Goal: Information Seeking & Learning: Learn about a topic

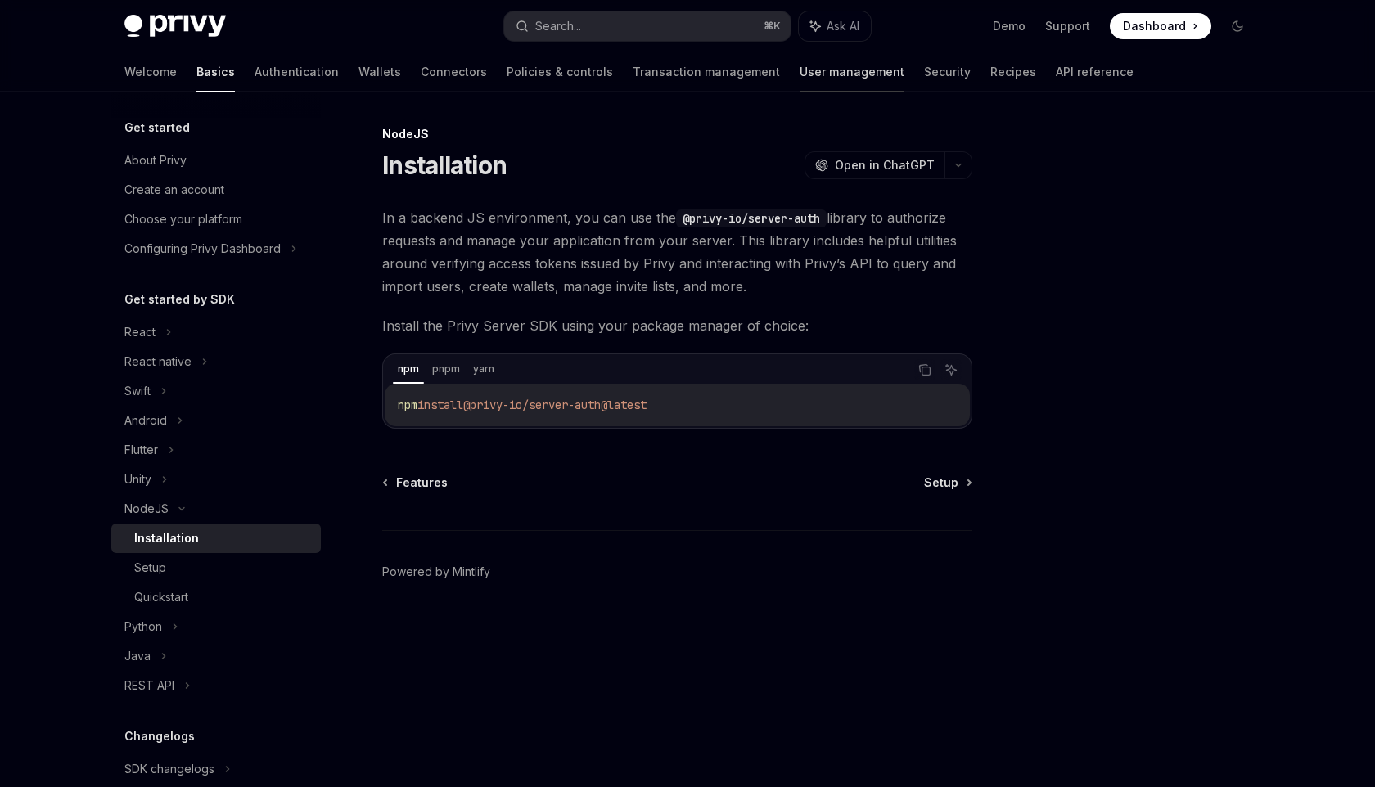
click at [800, 72] on link "User management" at bounding box center [852, 71] width 105 height 39
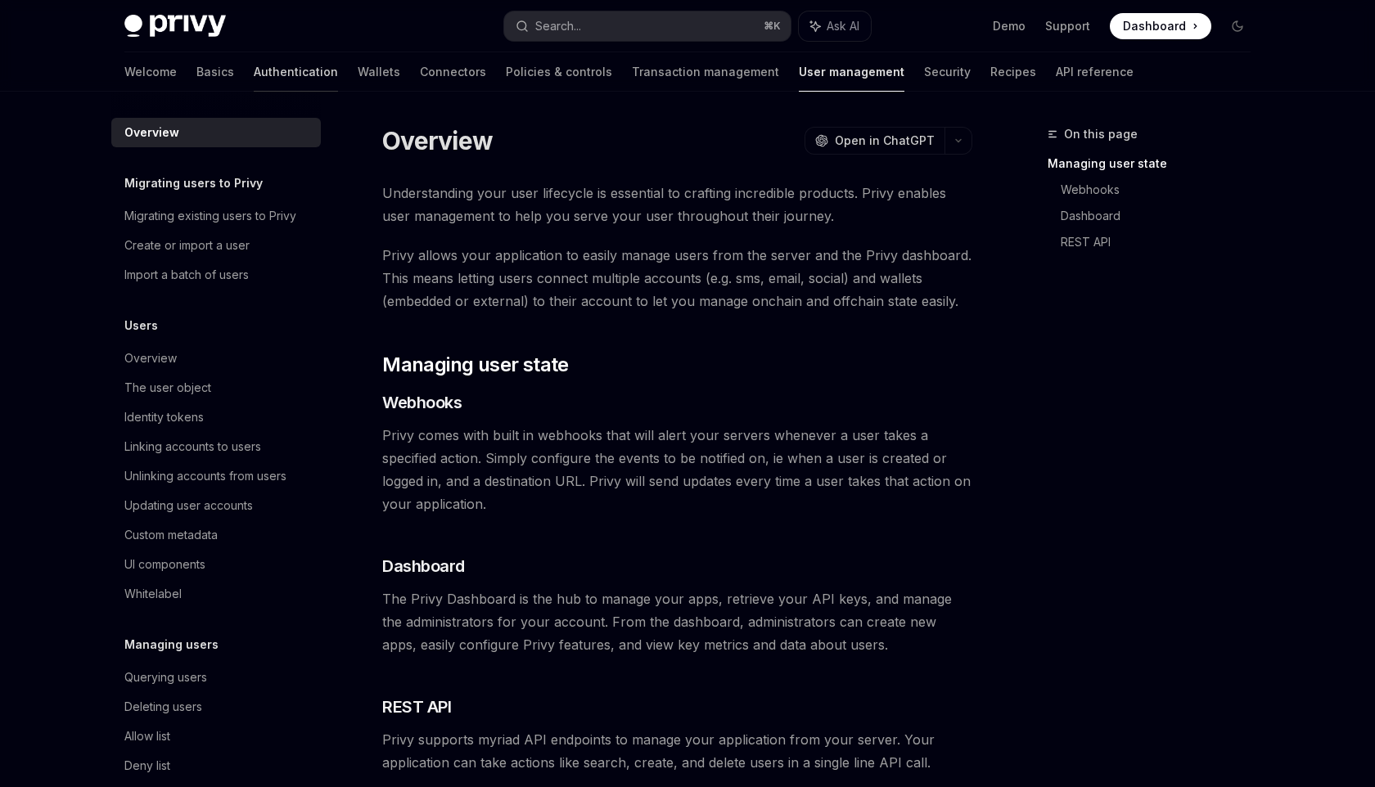
click at [254, 69] on link "Authentication" at bounding box center [296, 71] width 84 height 39
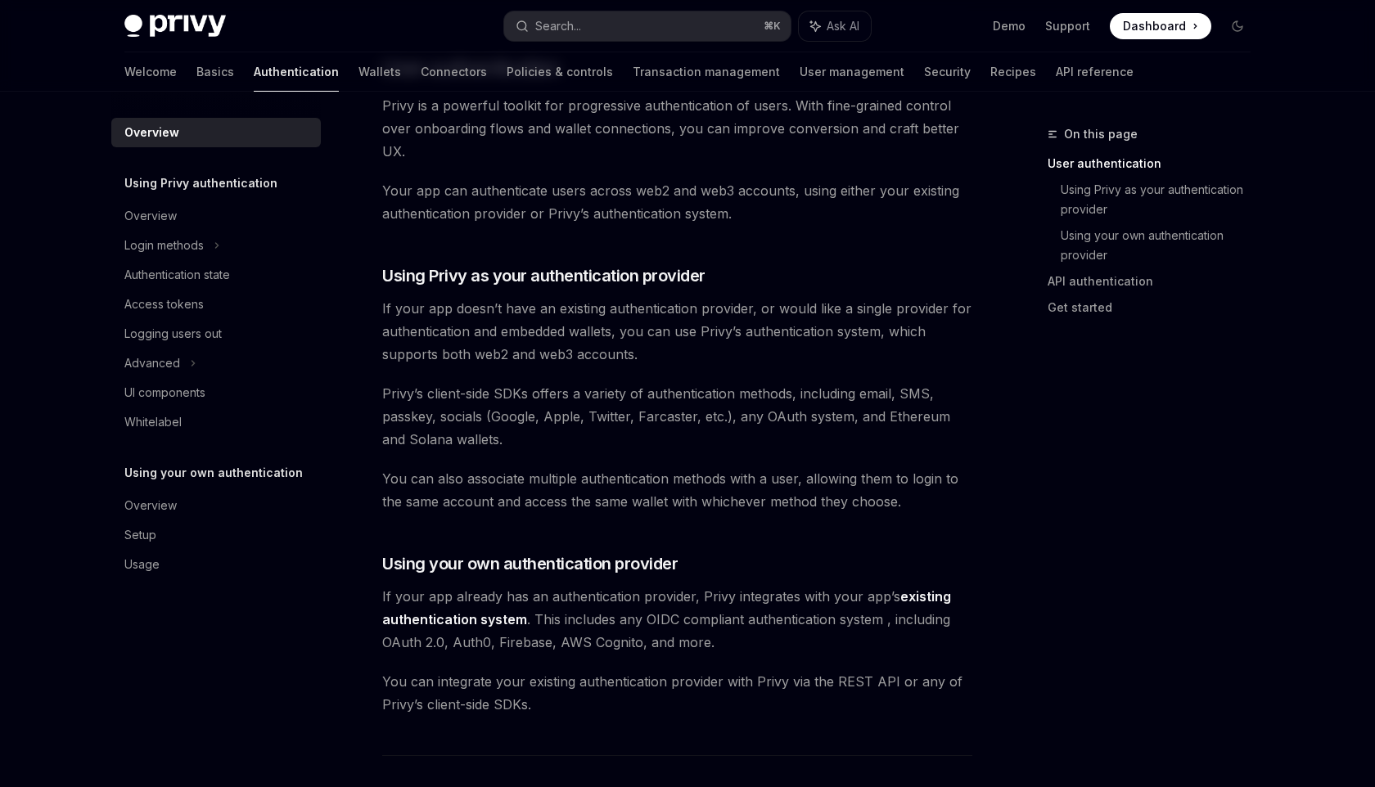
scroll to position [401, 0]
click at [227, 273] on div "Authentication state" at bounding box center [177, 275] width 106 height 20
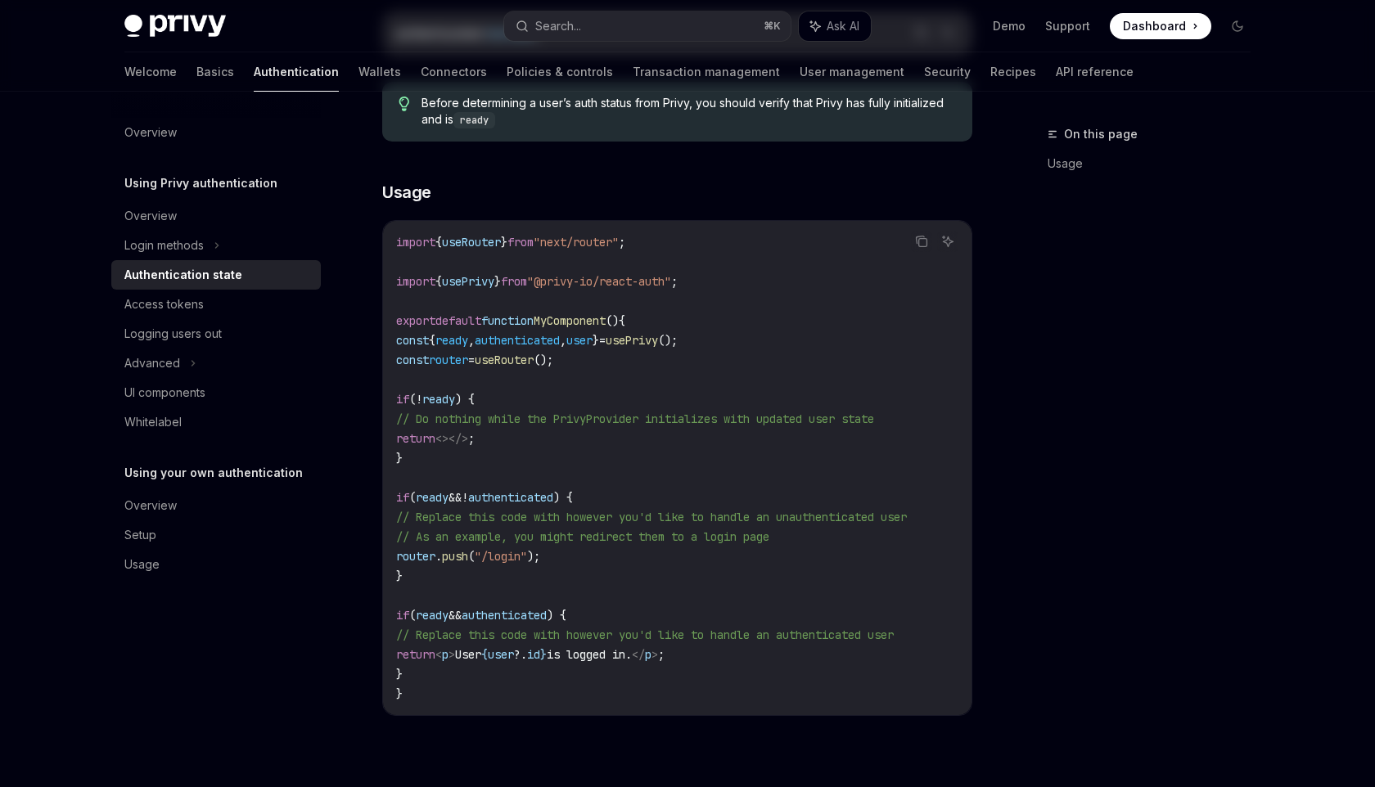
type textarea "*"
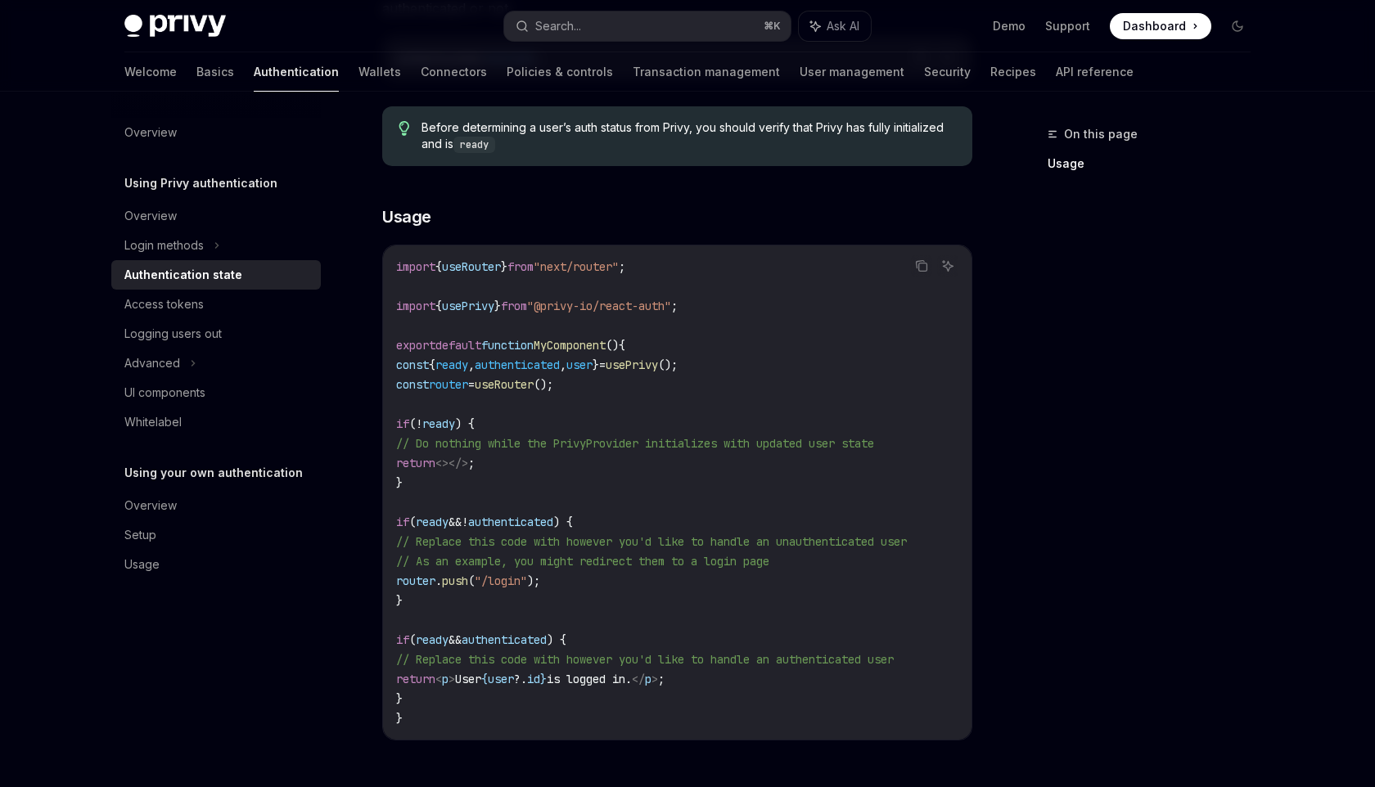
scroll to position [379, 0]
click at [200, 358] on div "Advanced" at bounding box center [216, 363] width 210 height 29
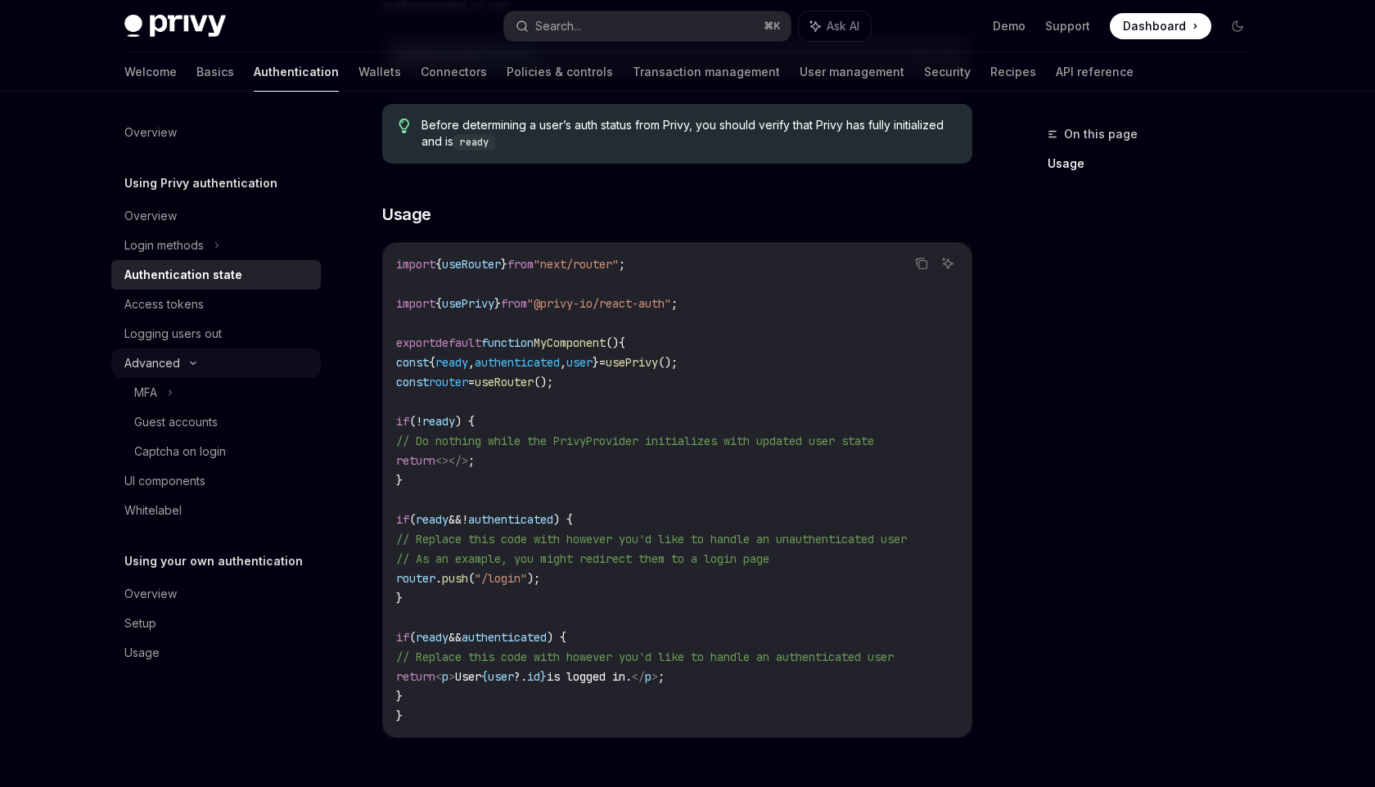
click at [194, 357] on div "Advanced" at bounding box center [216, 363] width 210 height 29
